Goal: Transaction & Acquisition: Purchase product/service

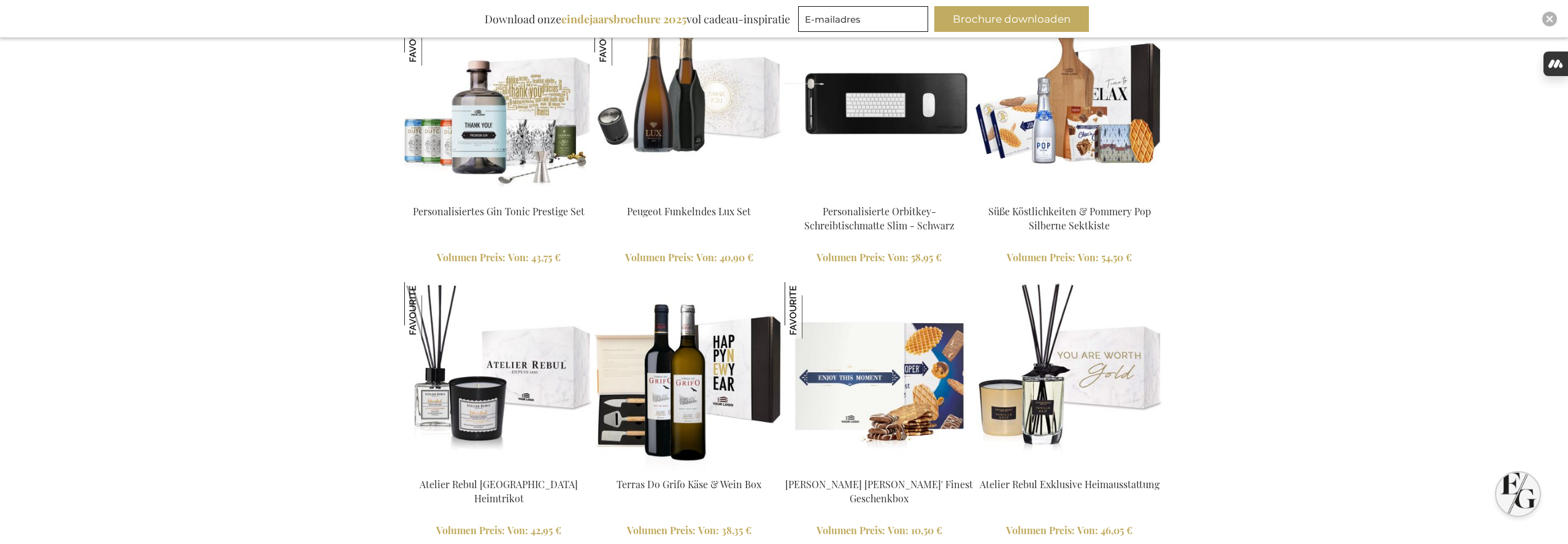
scroll to position [1227, 0]
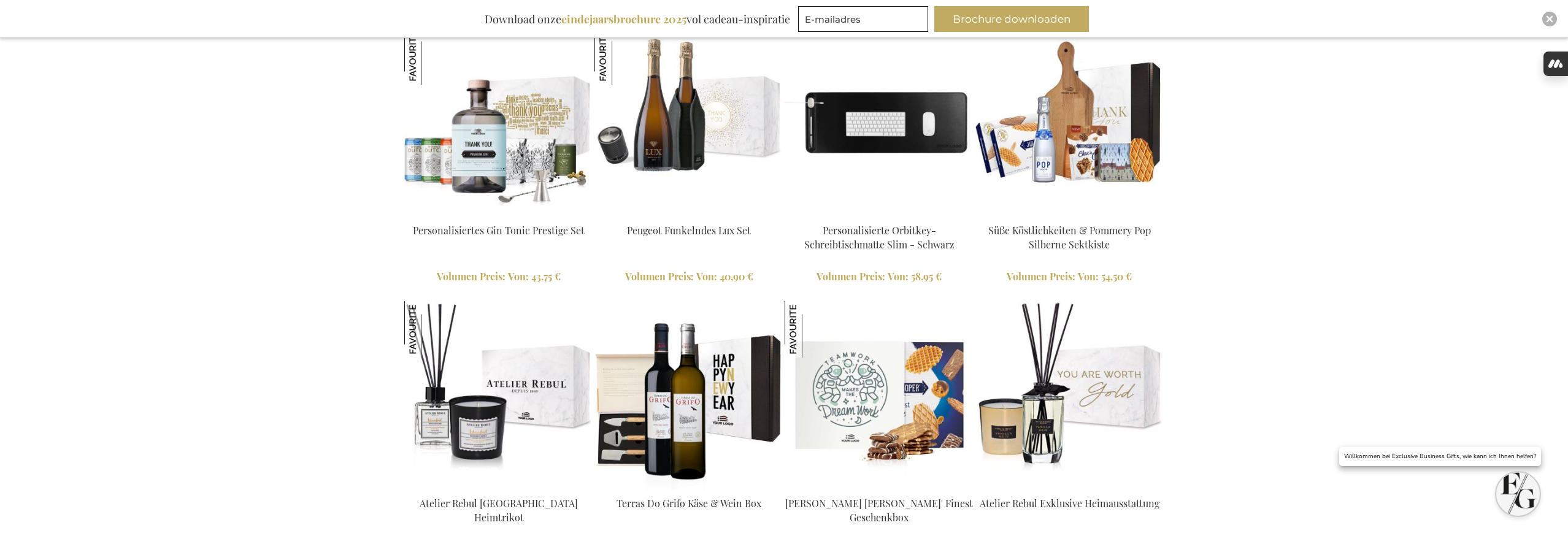
type input "frederic@salixconsult.be"
click at [1105, 135] on img at bounding box center [1069, 122] width 189 height 189
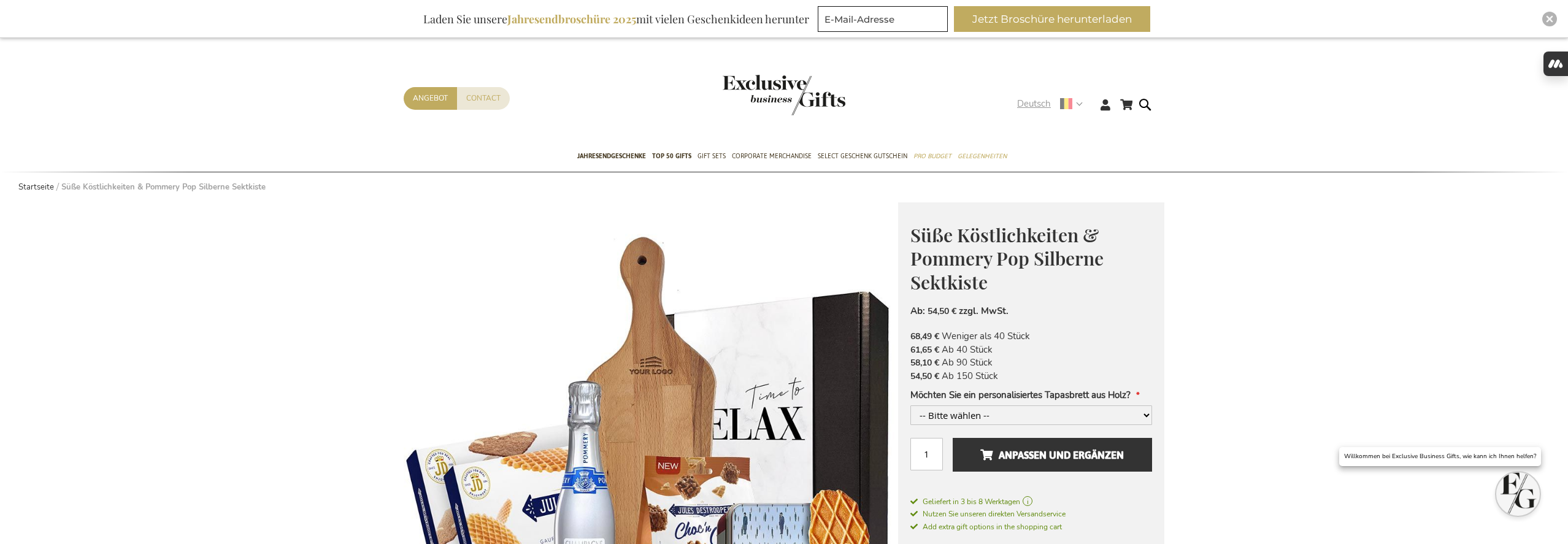
type input "frederic@salixconsult.be"
click at [1080, 105] on strong "Deutsch" at bounding box center [1049, 103] width 64 height 14
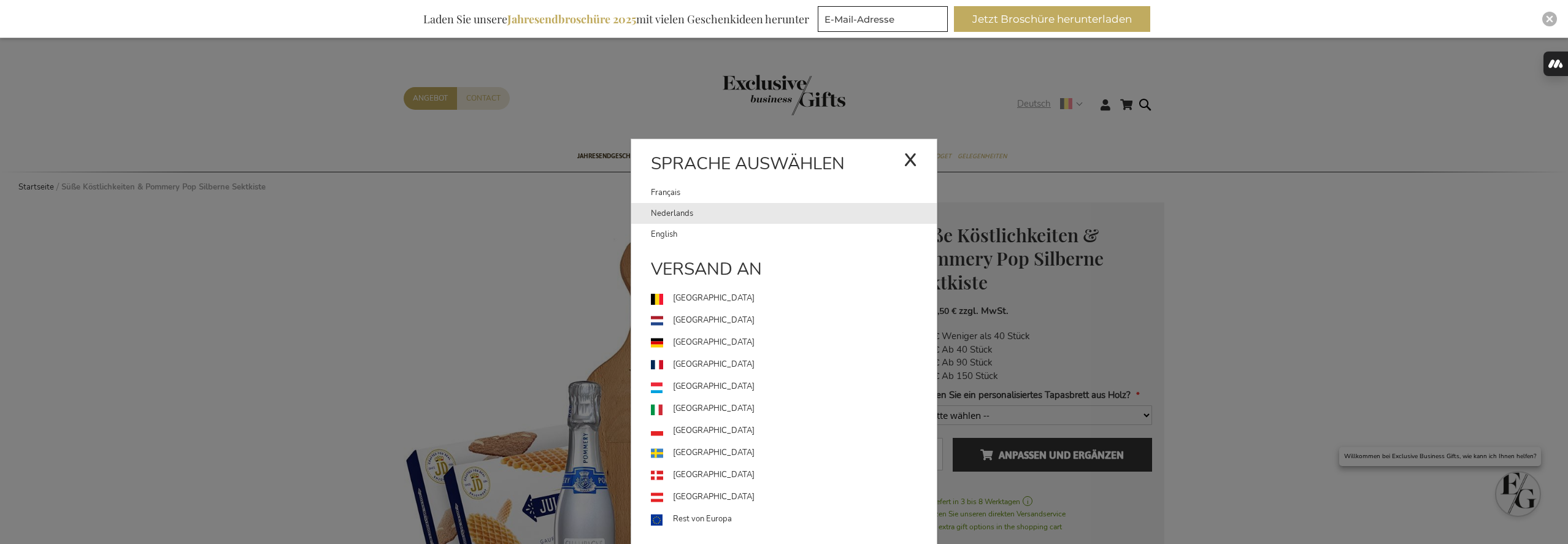
click at [813, 216] on link "Nederlands" at bounding box center [794, 213] width 286 height 21
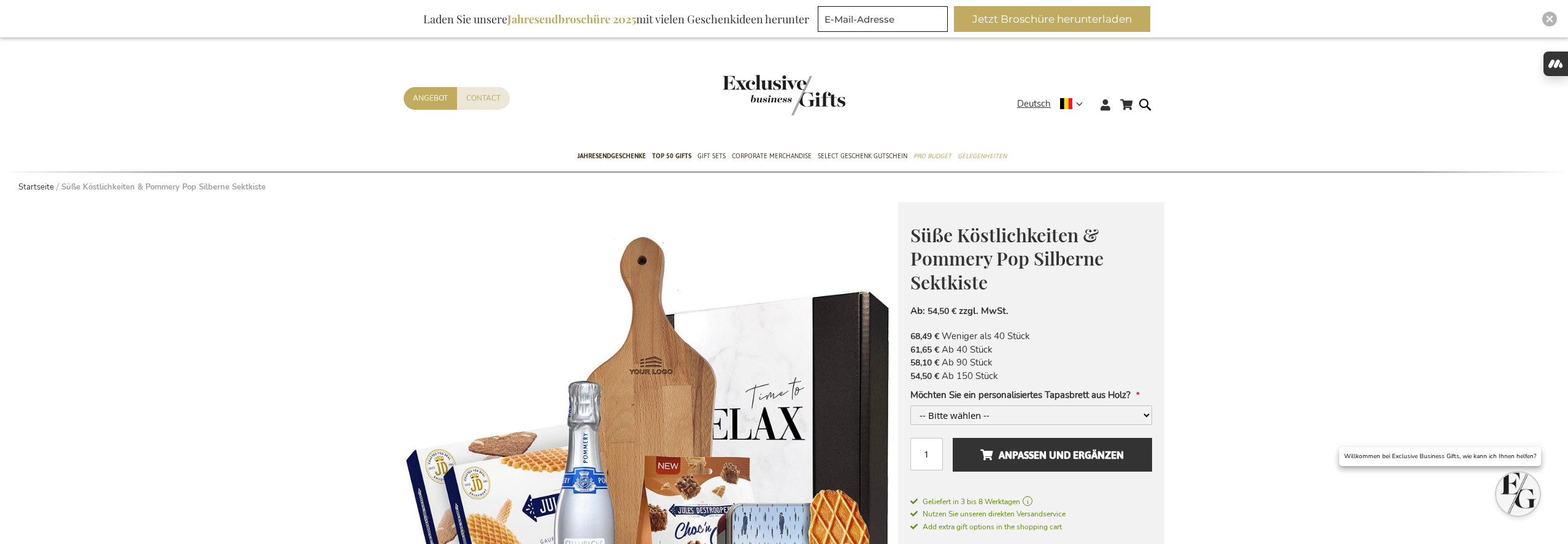
scroll to position [154, 0]
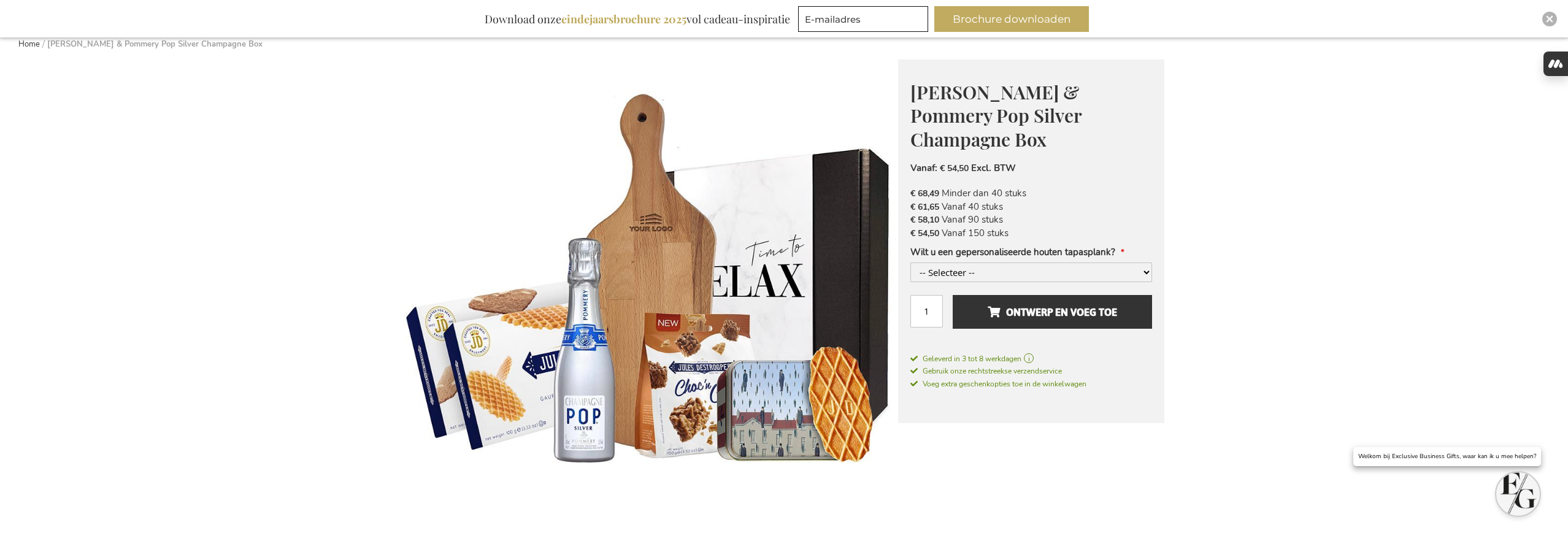
scroll to position [130, 0]
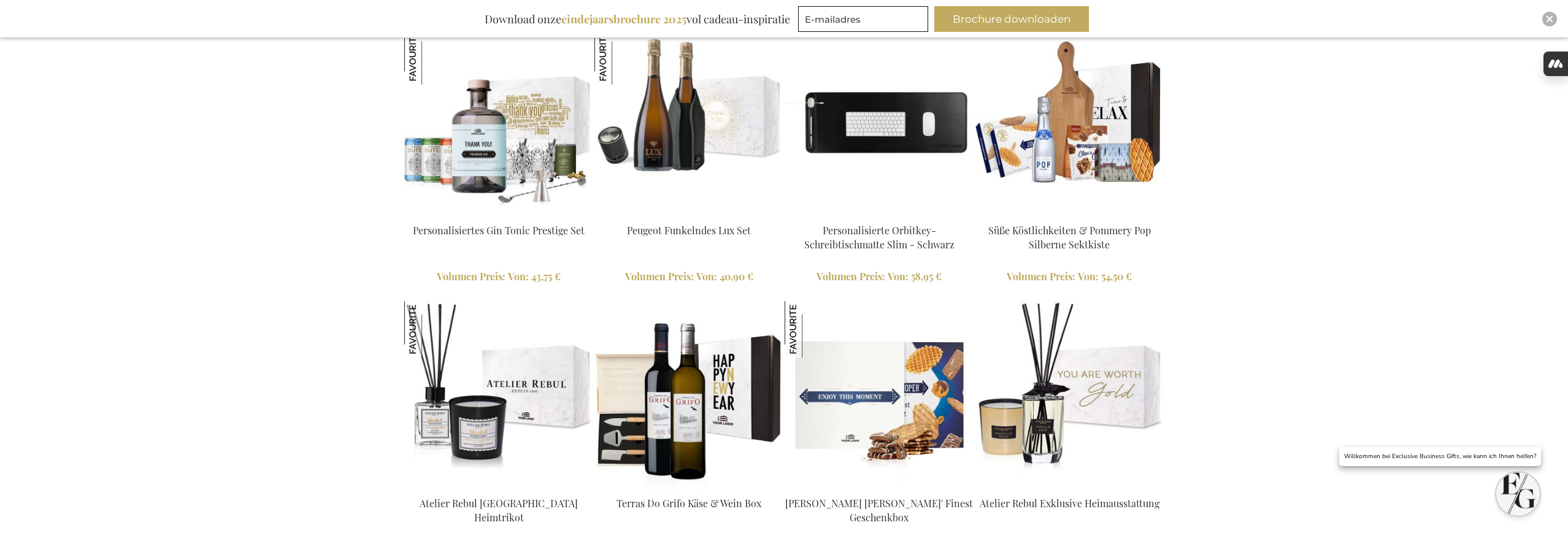
type input "frederic@salixconsult.be"
click at [890, 399] on img at bounding box center [878, 395] width 189 height 189
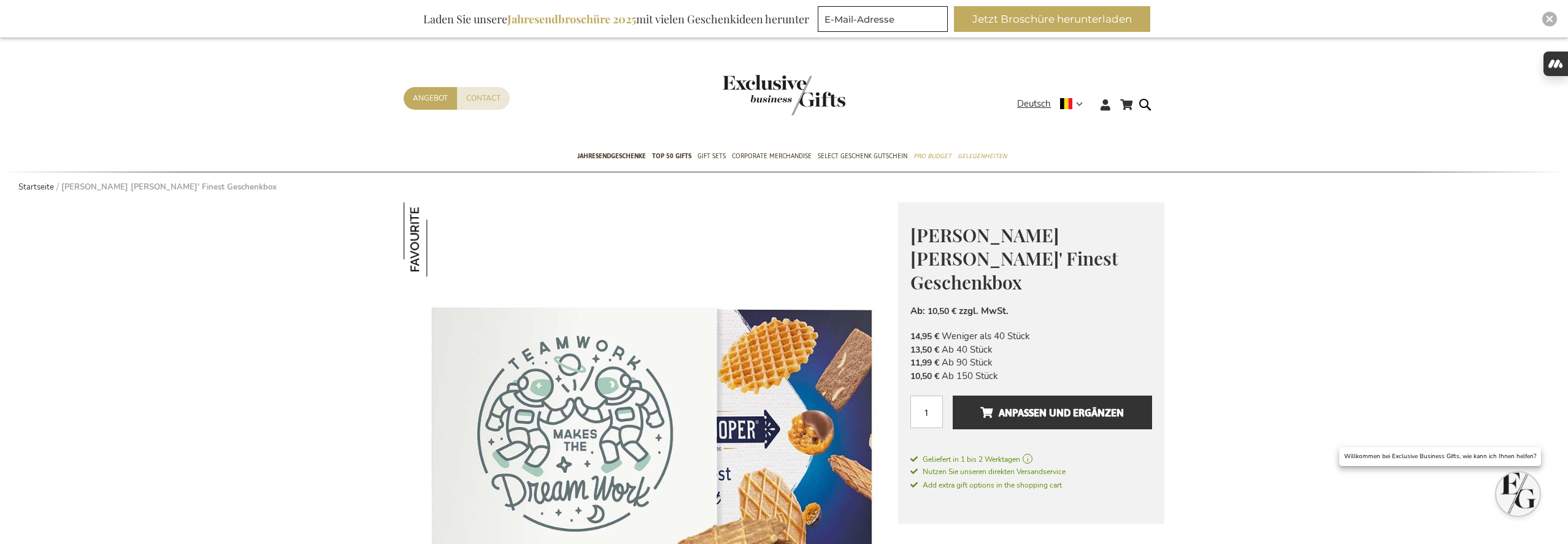
scroll to position [182, 0]
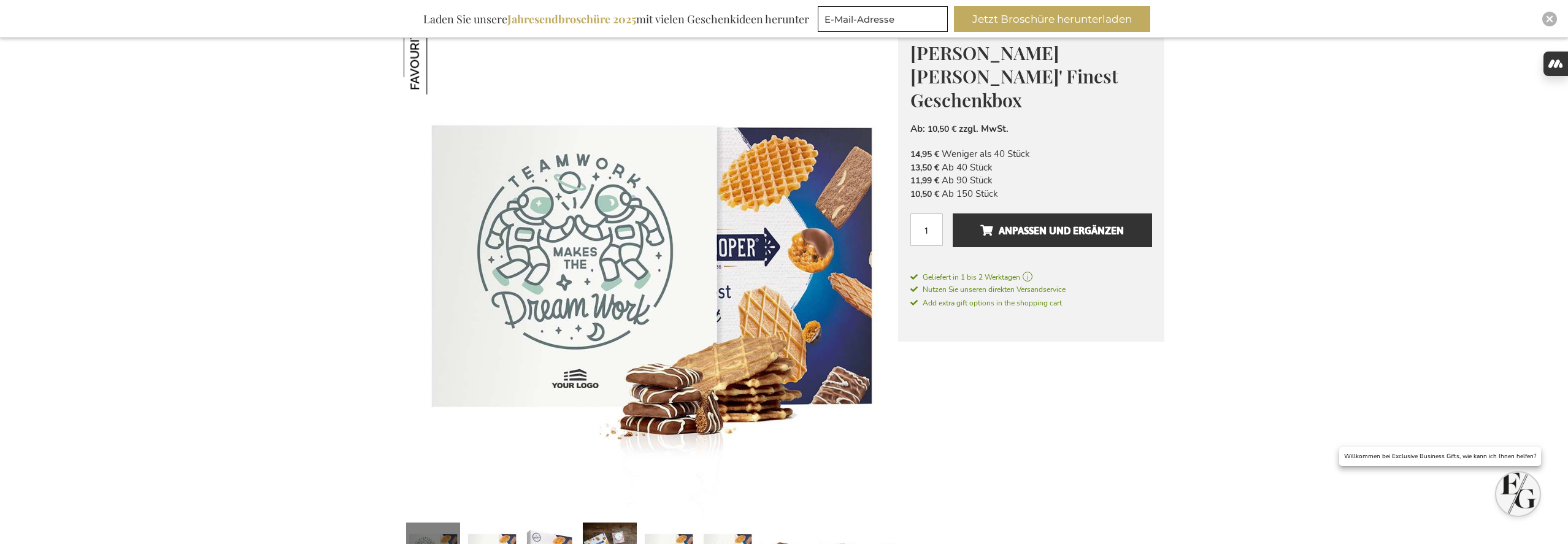
type input "frederic@salixconsult.be"
click at [928, 213] on input "1" at bounding box center [926, 229] width 32 height 32
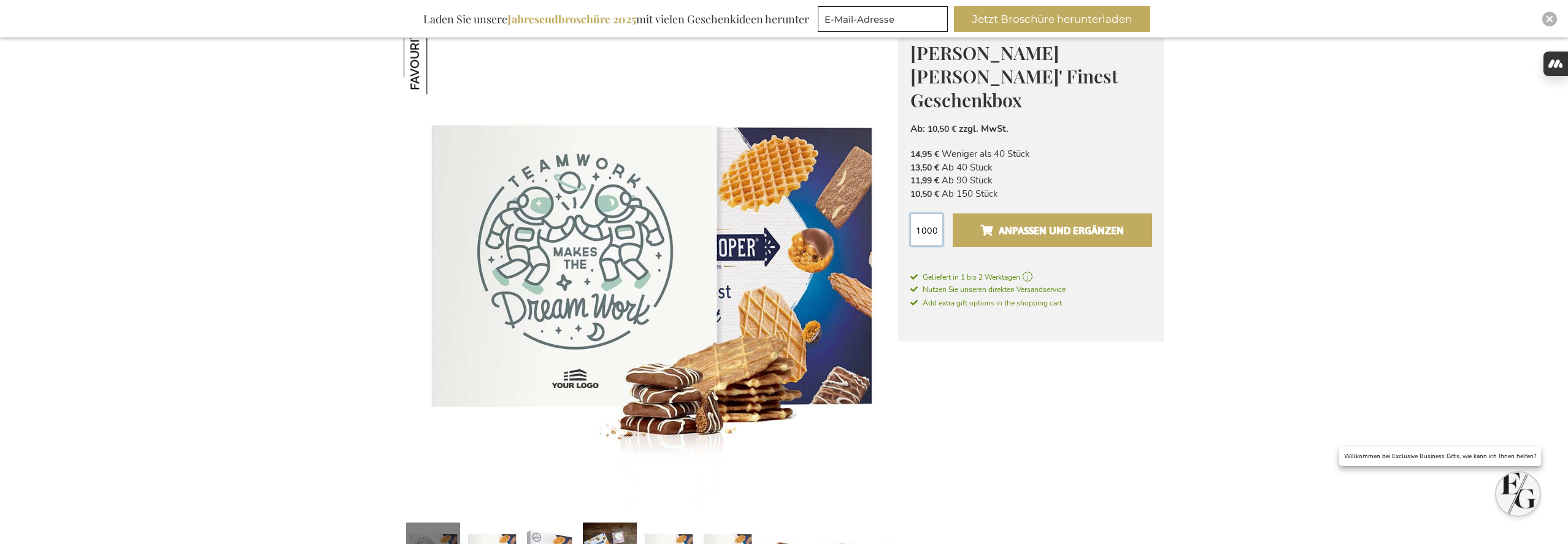
type input "1000"
click at [1031, 221] on span "Anpassen und ergänzen" at bounding box center [1052, 230] width 143 height 19
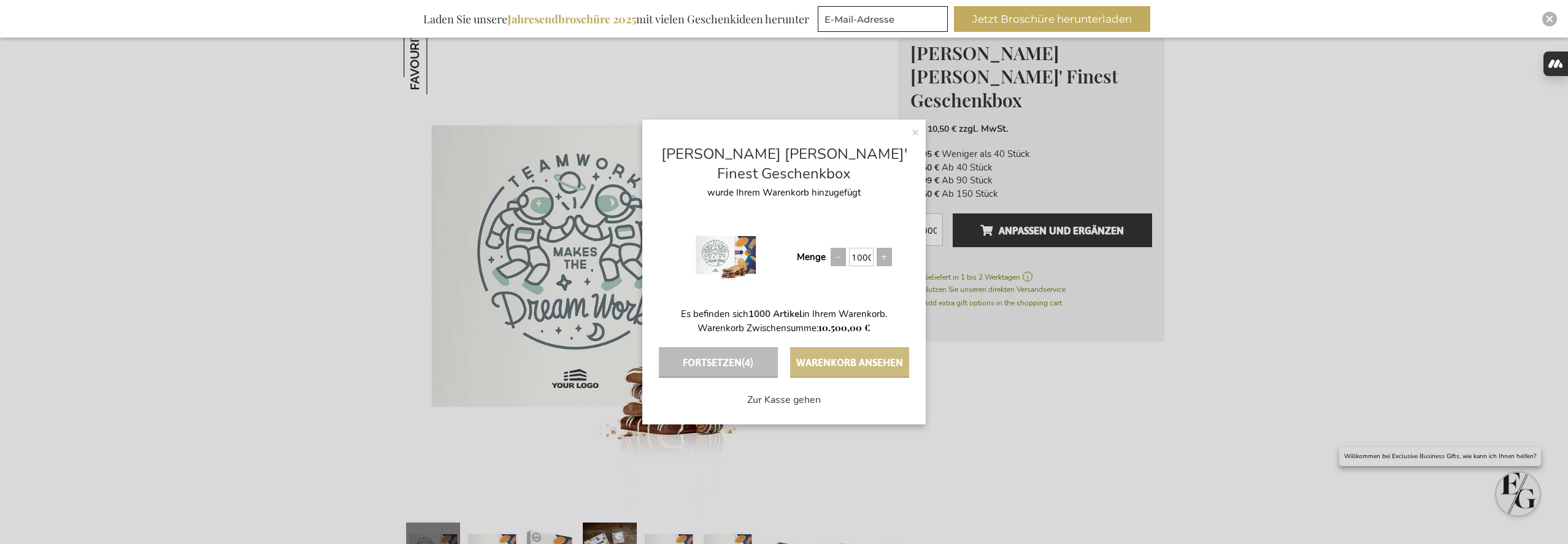
click at [868, 360] on button "Warenkorb ansehen" at bounding box center [849, 362] width 119 height 31
